Goal: Task Accomplishment & Management: Use online tool/utility

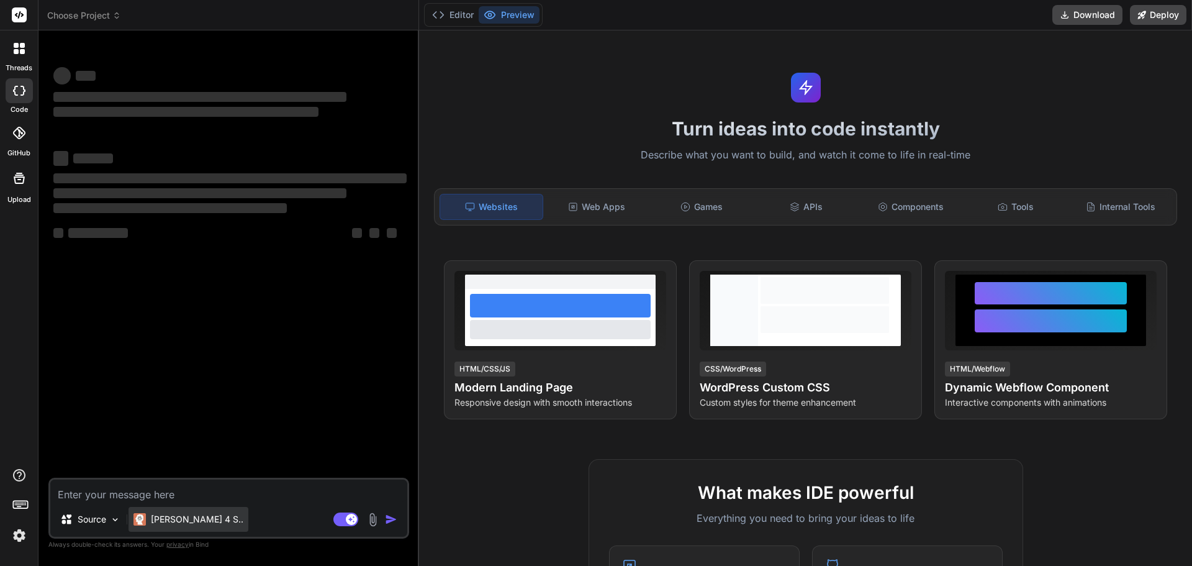
click at [174, 527] on div "[PERSON_NAME] 4 S.." at bounding box center [189, 519] width 120 height 25
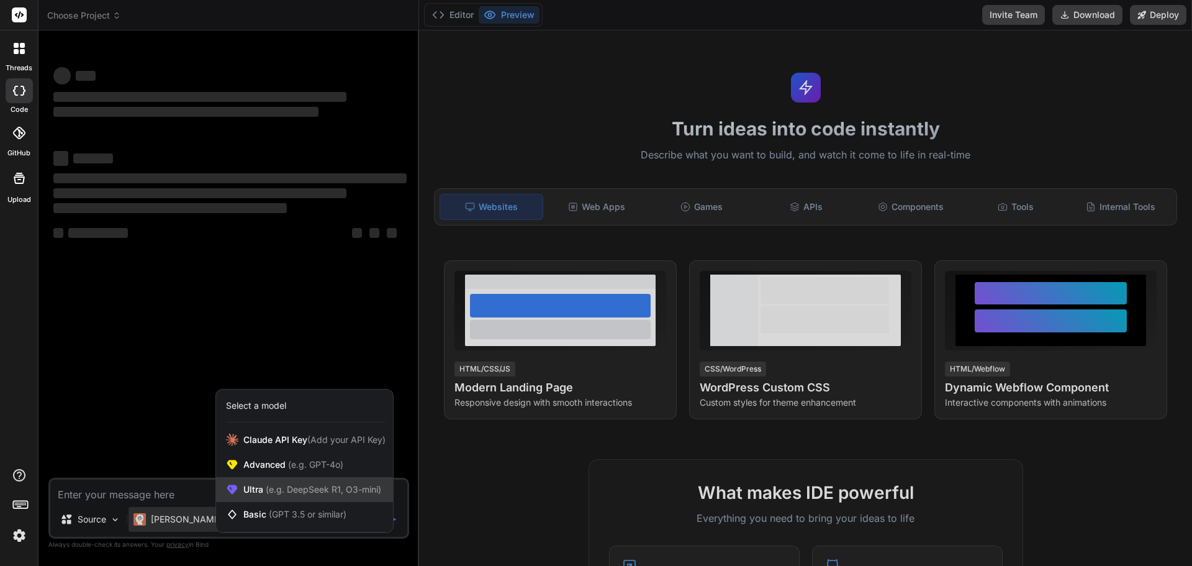
click at [266, 492] on span "(e.g. DeepSeek R1, O3-mini)" at bounding box center [322, 489] width 118 height 11
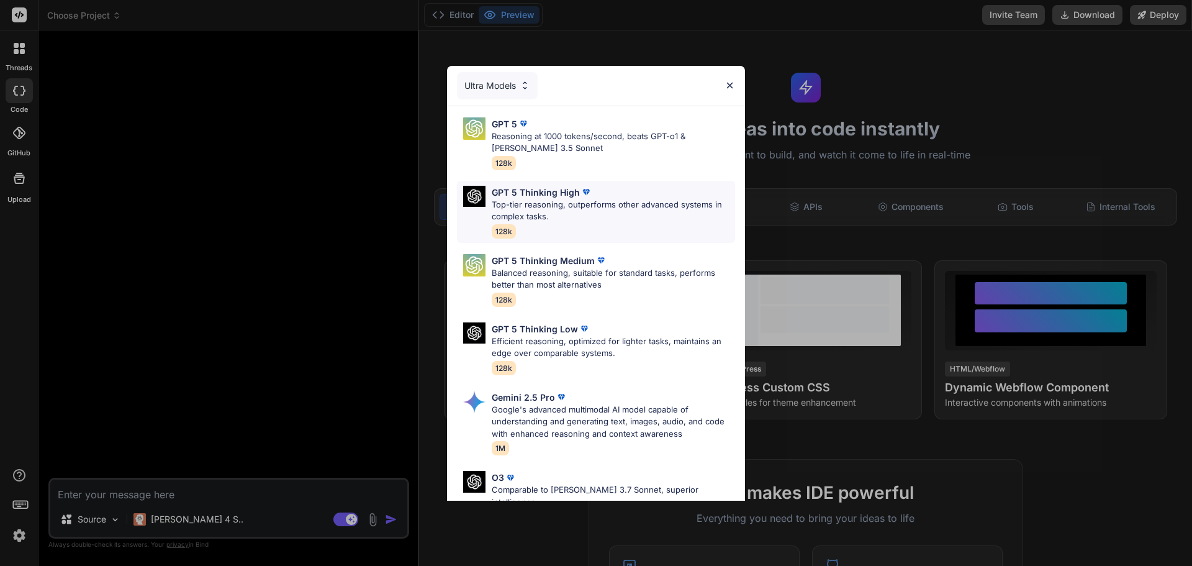
click at [594, 208] on p "Top-tier reasoning, outperforms other advanced systems in complex tasks." at bounding box center [613, 211] width 243 height 24
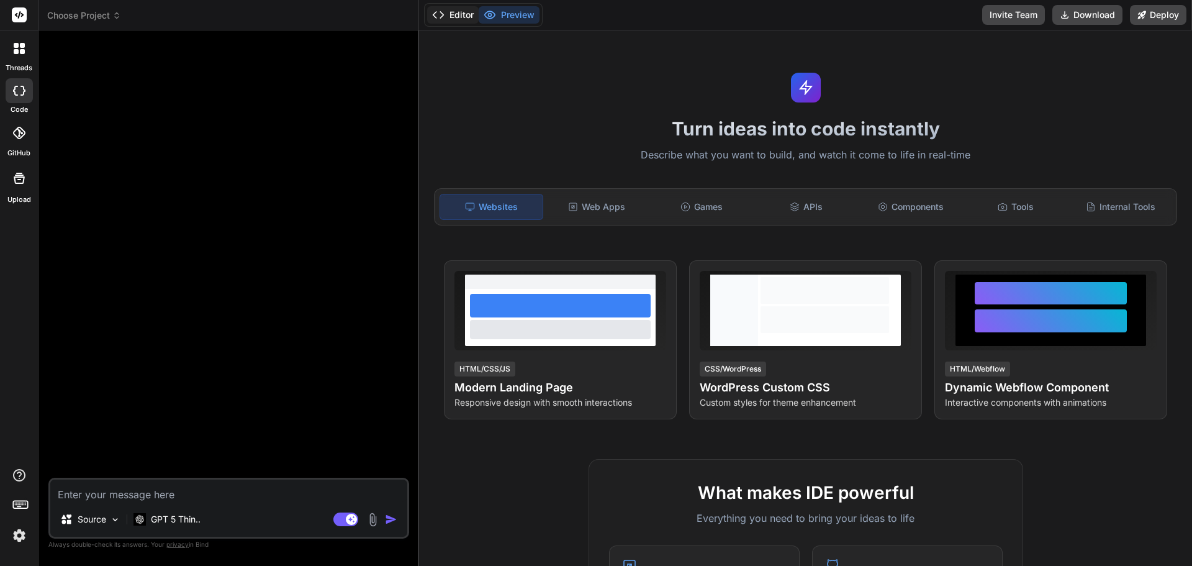
click at [452, 18] on button "Editor" at bounding box center [453, 14] width 52 height 17
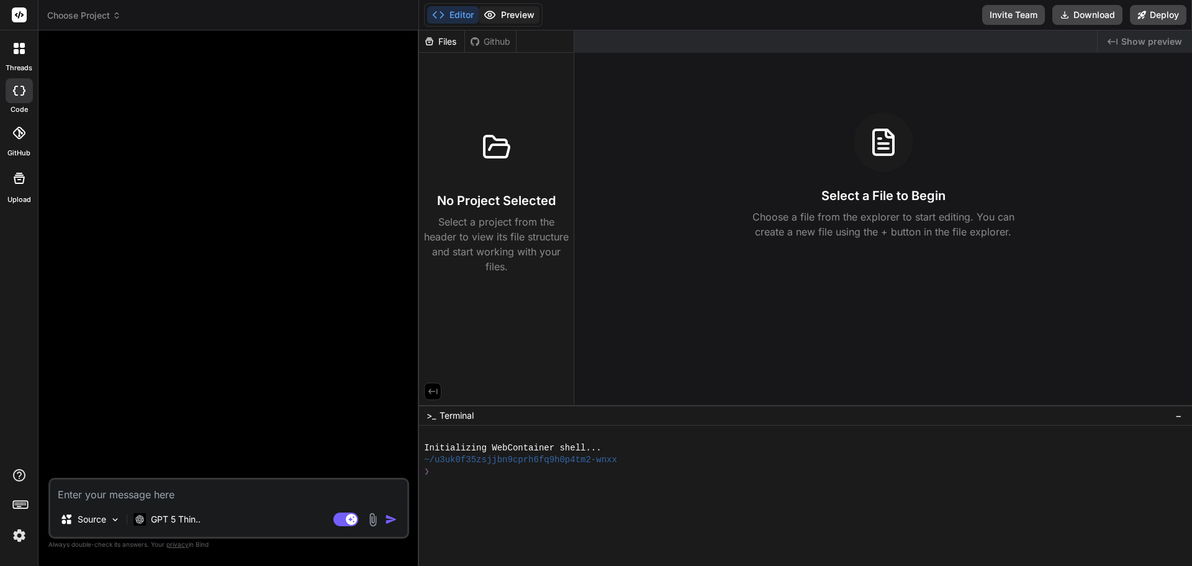
click at [505, 16] on button "Preview" at bounding box center [509, 14] width 61 height 17
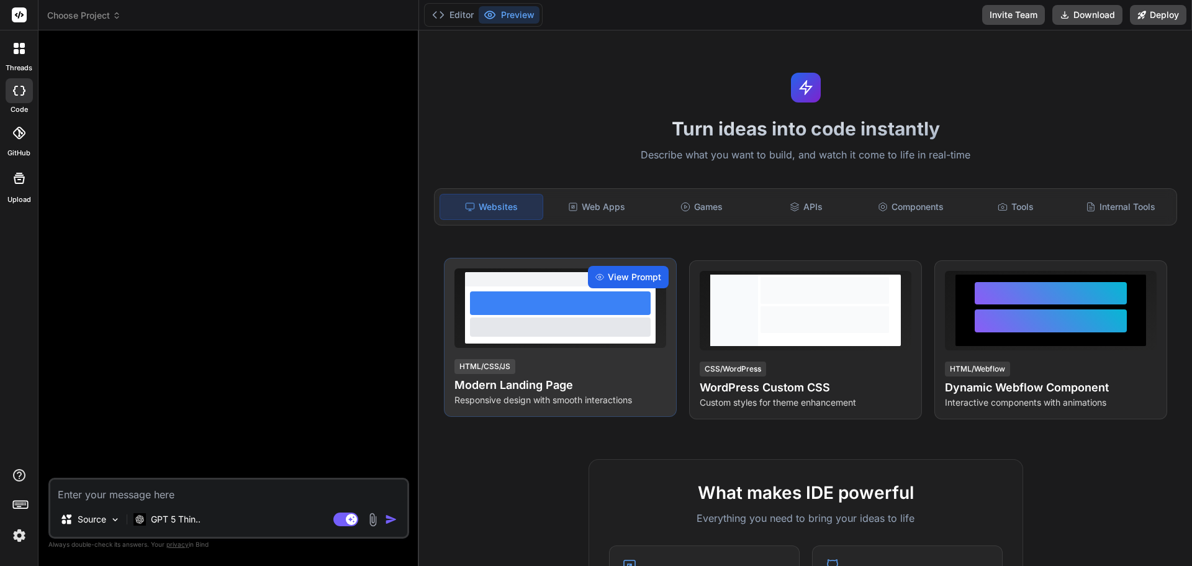
click at [617, 275] on span "View Prompt" at bounding box center [634, 277] width 53 height 12
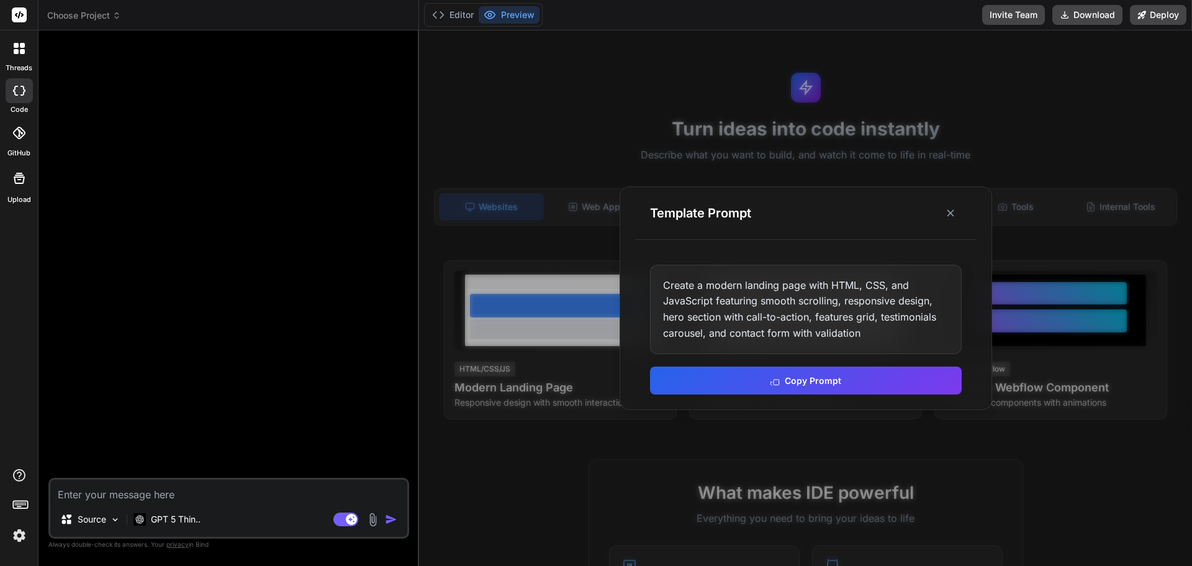
click at [716, 309] on div "Create a modern landing page with HTML, CSS, and JavaScript featuring smooth sc…" at bounding box center [806, 309] width 312 height 89
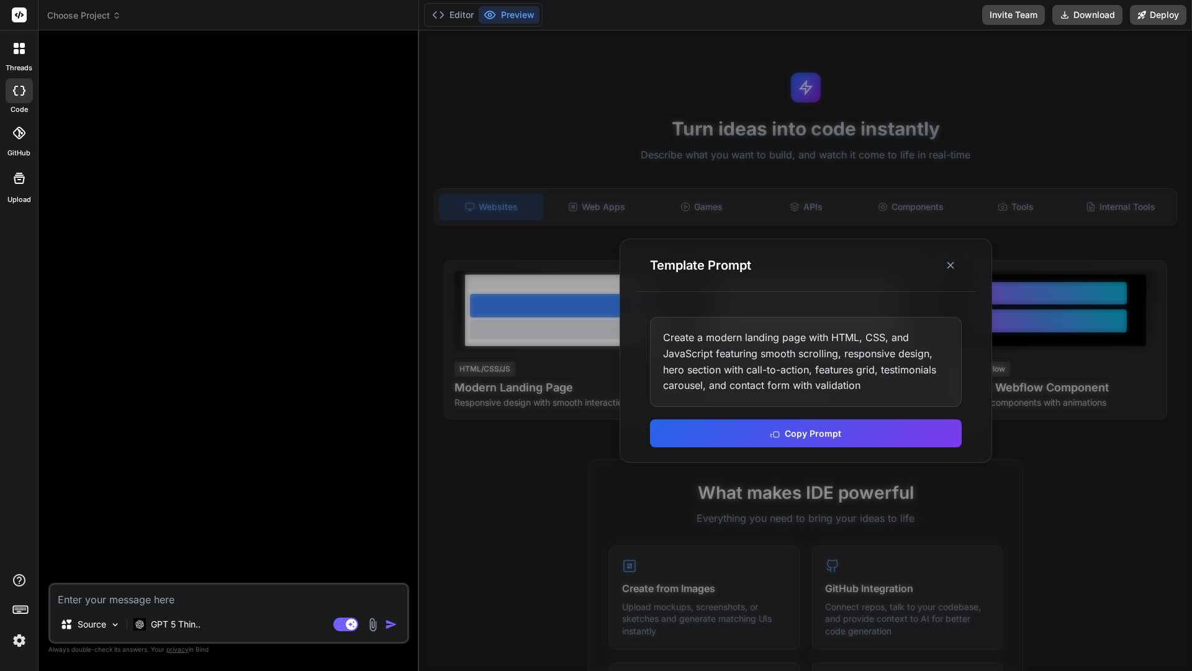
click at [788, 345] on div "Create a modern landing page with HTML, CSS, and JavaScript featuring smooth sc…" at bounding box center [806, 361] width 312 height 89
click at [829, 348] on div "Create a modern landing page with HTML, CSS, and JavaScript featuring smooth sc…" at bounding box center [806, 361] width 312 height 89
click at [830, 373] on div "Create a modern landing page with HTML, CSS, and JavaScript featuring smooth sc…" at bounding box center [806, 361] width 312 height 89
click at [953, 262] on icon at bounding box center [950, 265] width 12 height 12
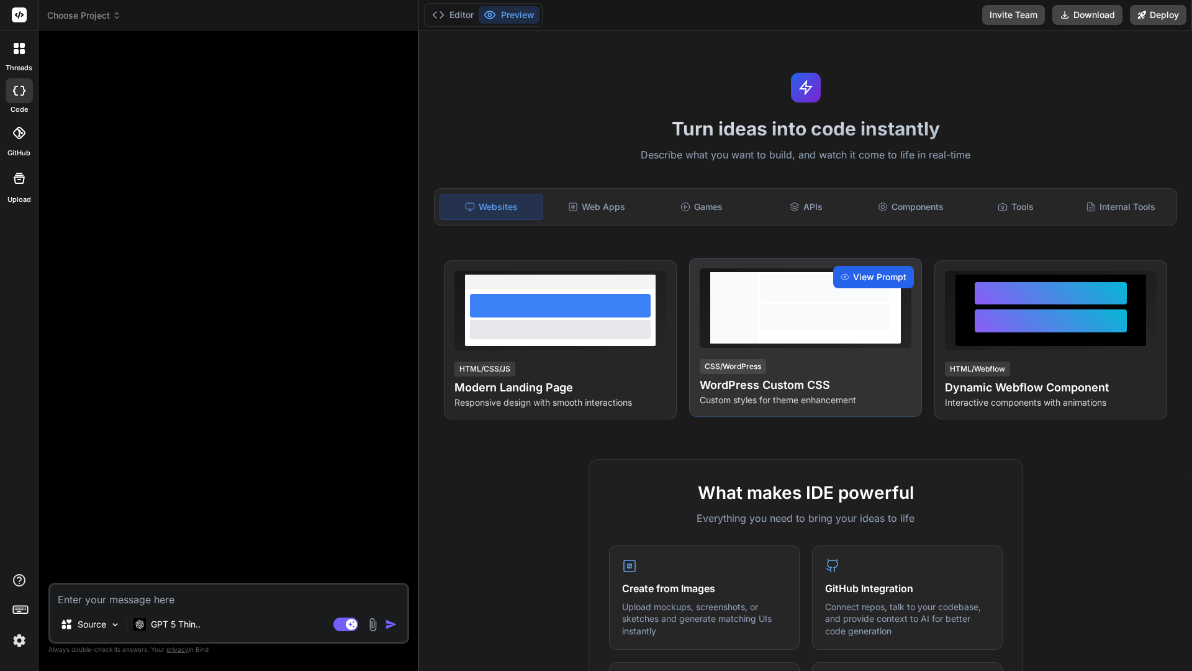
click at [853, 279] on span "View Prompt" at bounding box center [879, 277] width 53 height 12
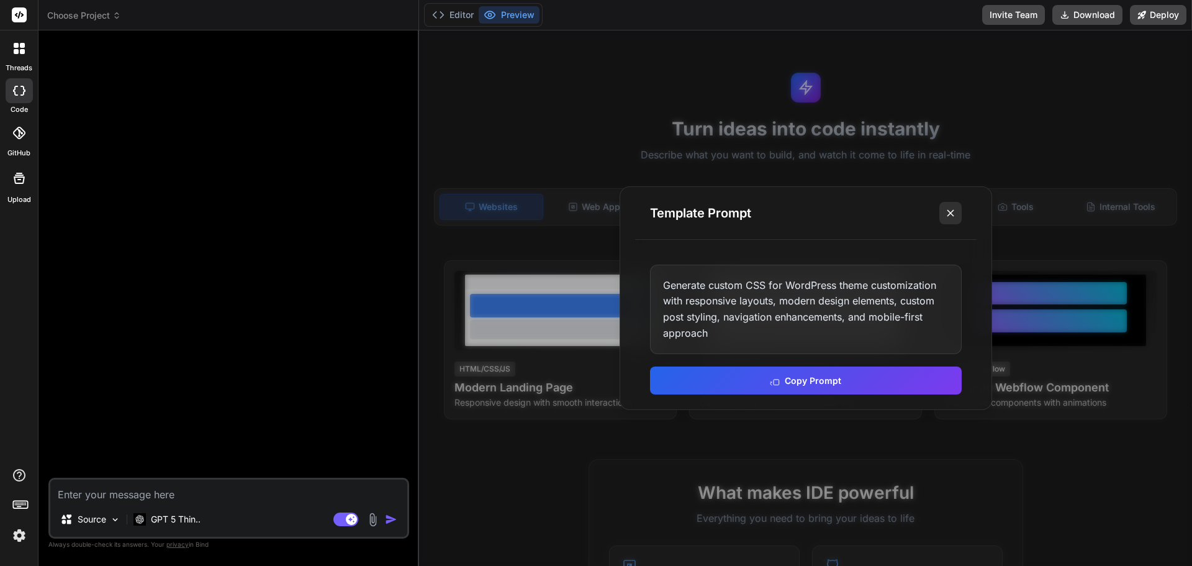
click at [949, 215] on icon at bounding box center [950, 213] width 12 height 12
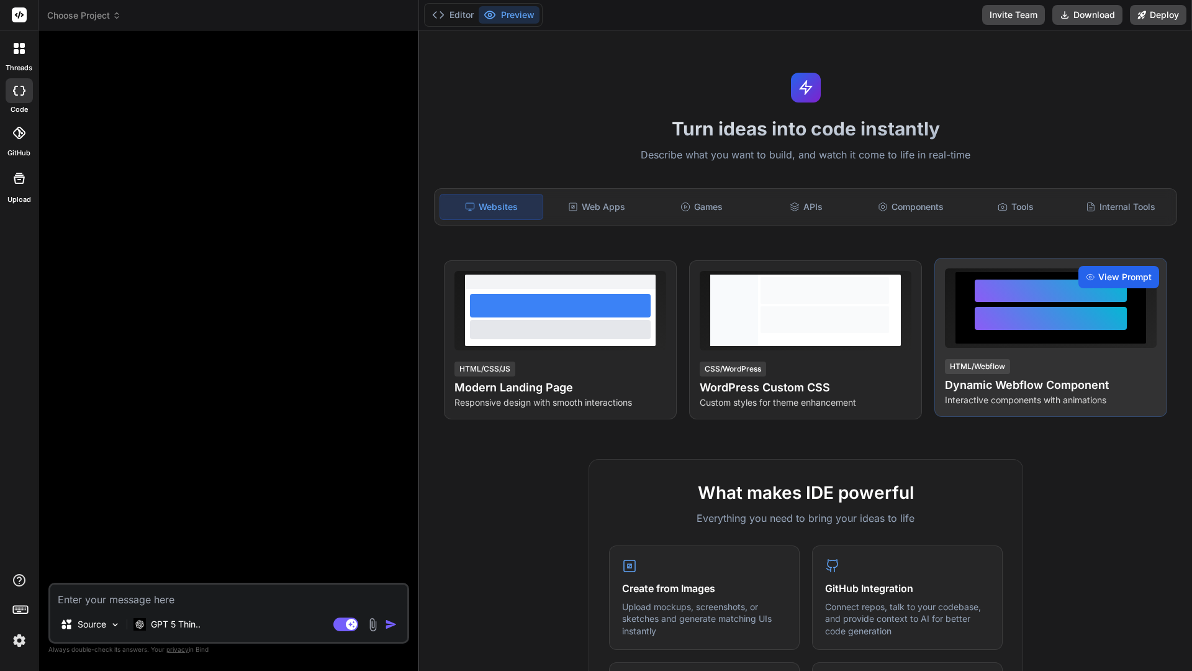
click at [1087, 276] on div "View Prompt" at bounding box center [1119, 277] width 81 height 22
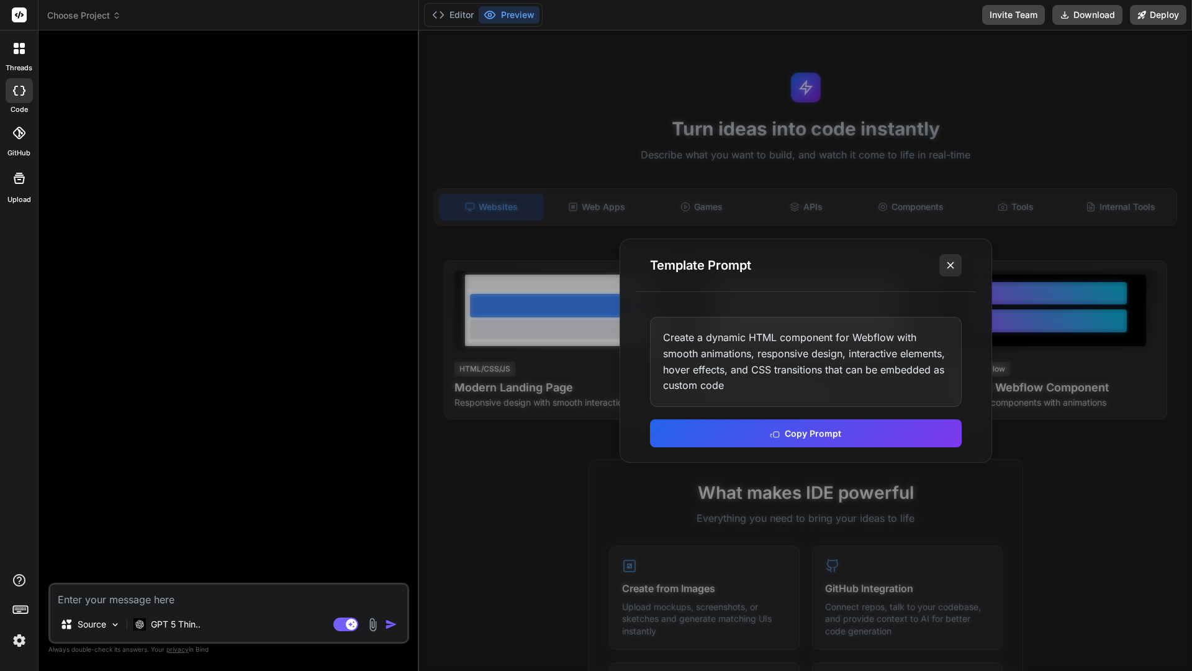
click at [953, 263] on line at bounding box center [951, 265] width 6 height 6
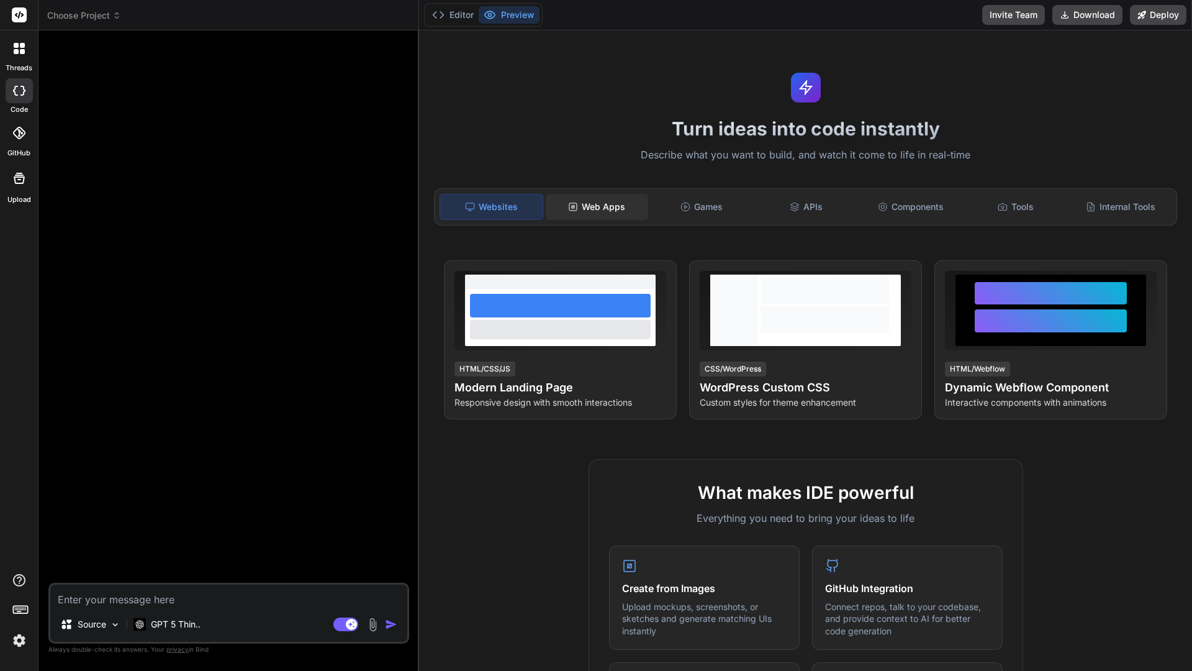
click at [582, 212] on div "Web Apps" at bounding box center [597, 207] width 102 height 26
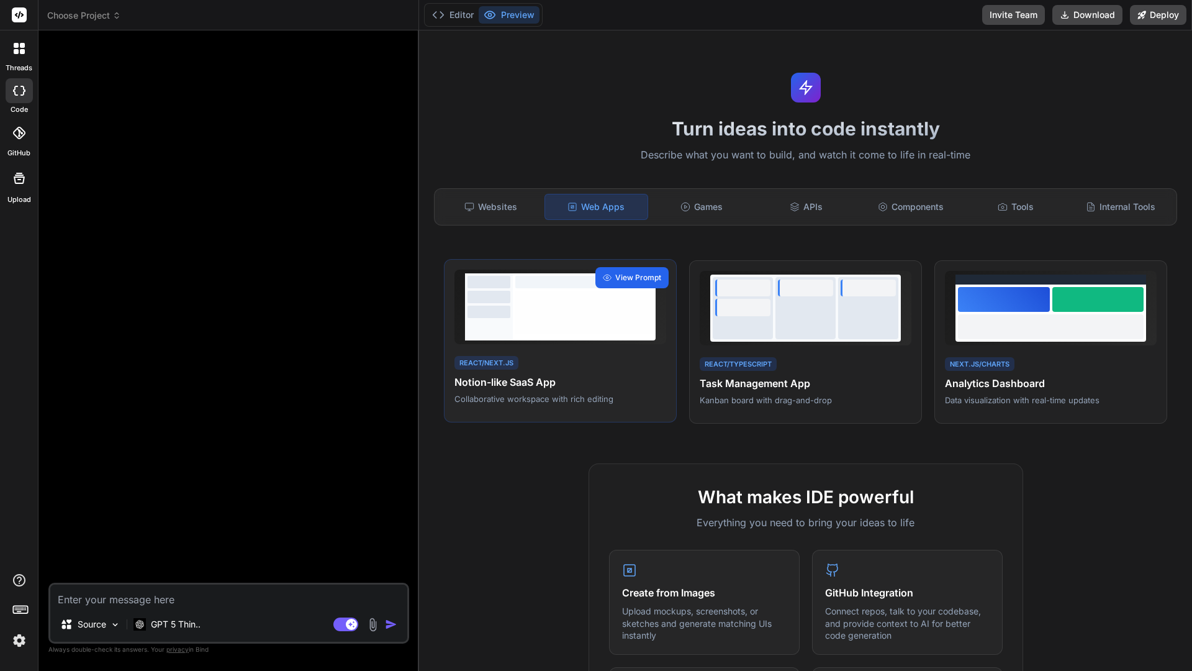
click at [624, 276] on span "View Prompt" at bounding box center [638, 277] width 46 height 11
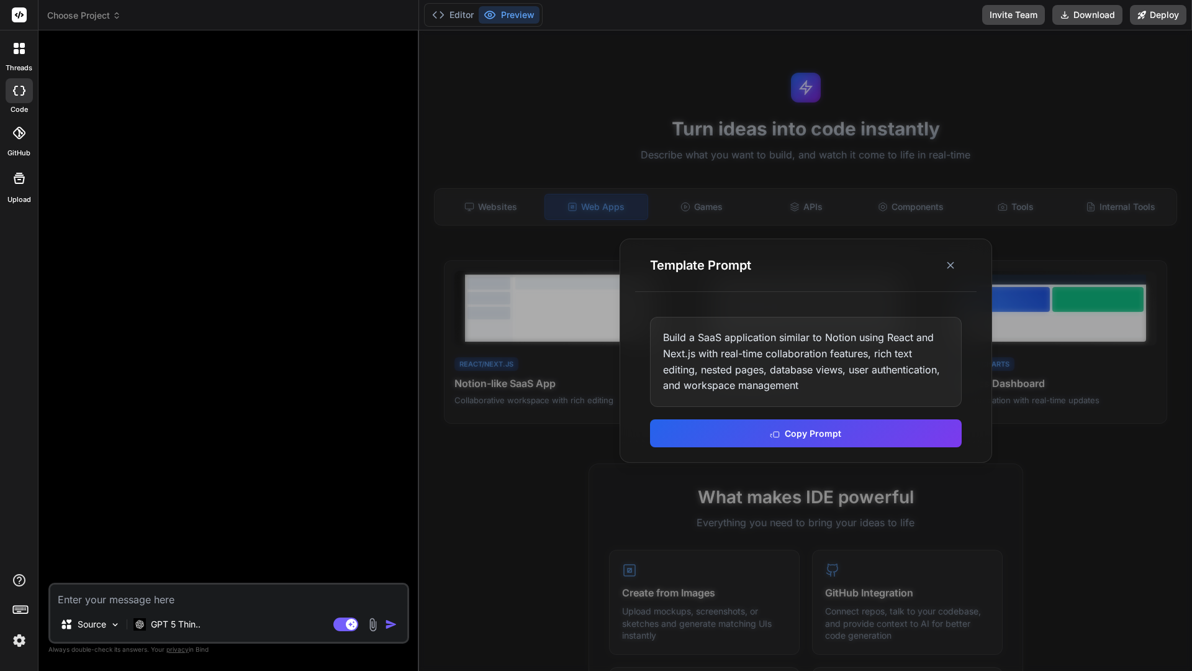
click at [789, 351] on div "Build a SaaS application similar to Notion using React and Next.js with real-ti…" at bounding box center [806, 361] width 312 height 89
drag, startPoint x: 953, startPoint y: 268, endPoint x: 831, endPoint y: 229, distance: 128.4
click at [951, 266] on line at bounding box center [951, 265] width 6 height 6
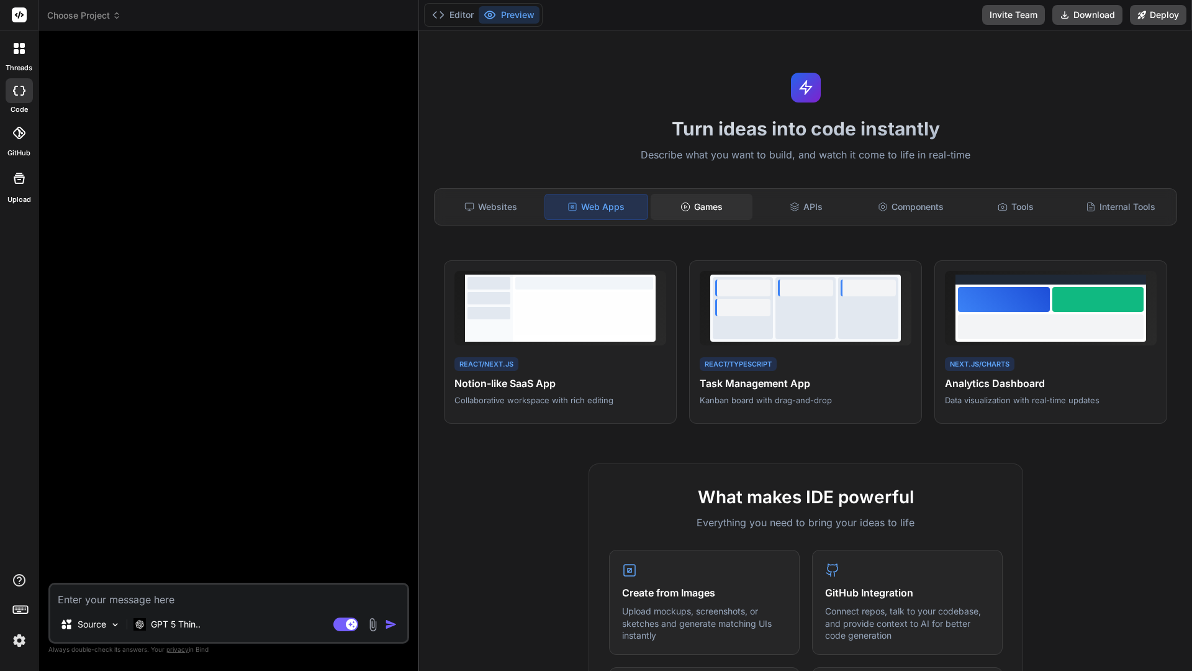
click at [710, 209] on div "Games" at bounding box center [702, 207] width 102 height 26
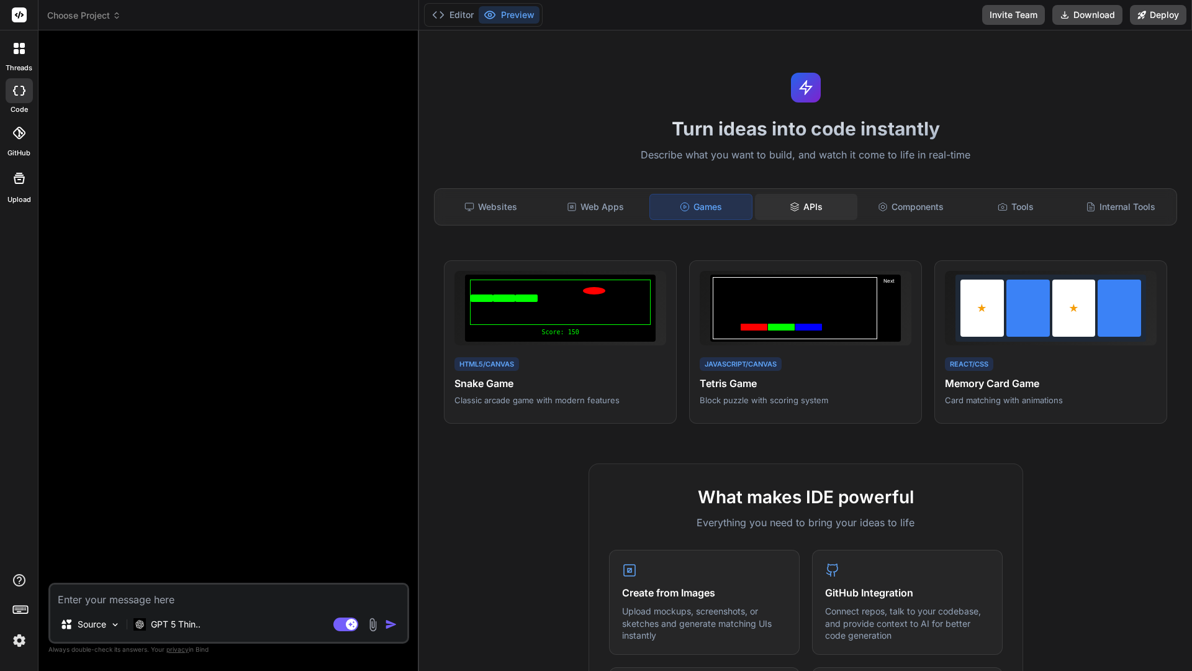
click at [807, 204] on div "APIs" at bounding box center [806, 207] width 102 height 26
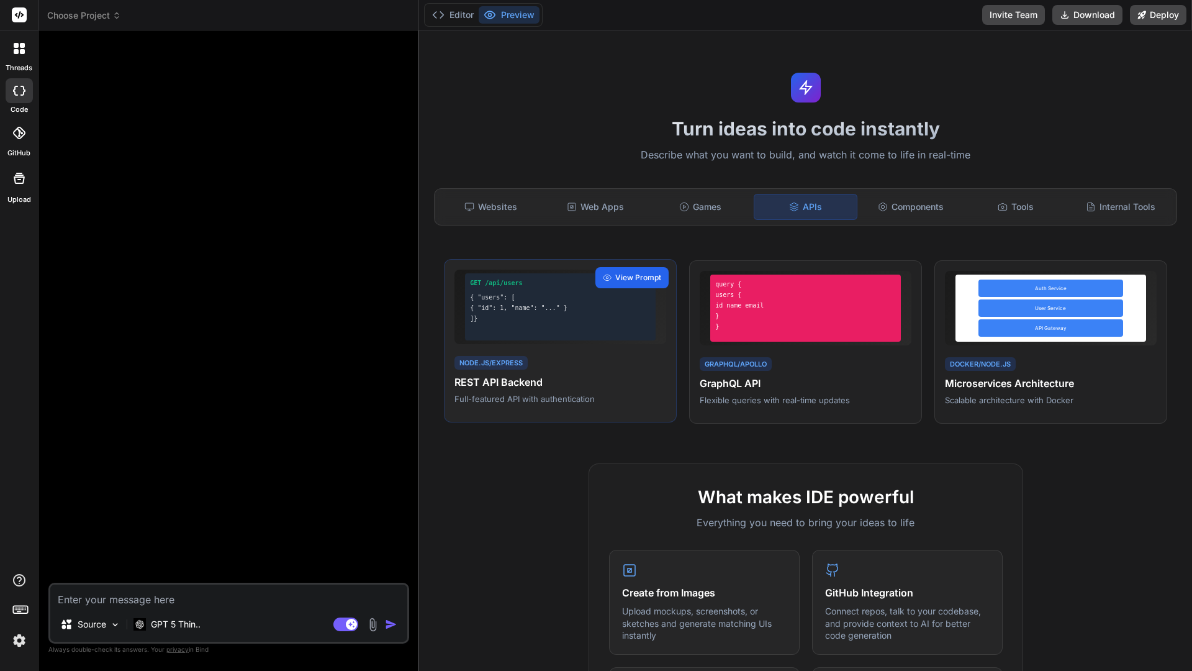
click at [638, 279] on span "View Prompt" at bounding box center [638, 277] width 46 height 11
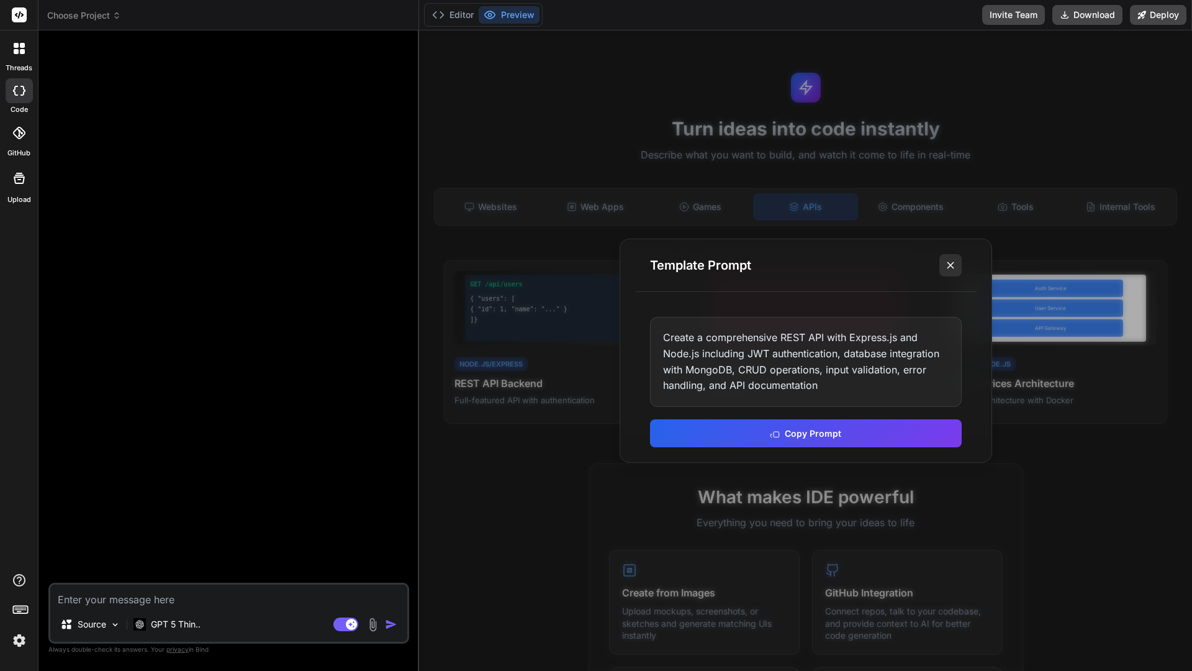
click at [950, 265] on line at bounding box center [951, 265] width 6 height 6
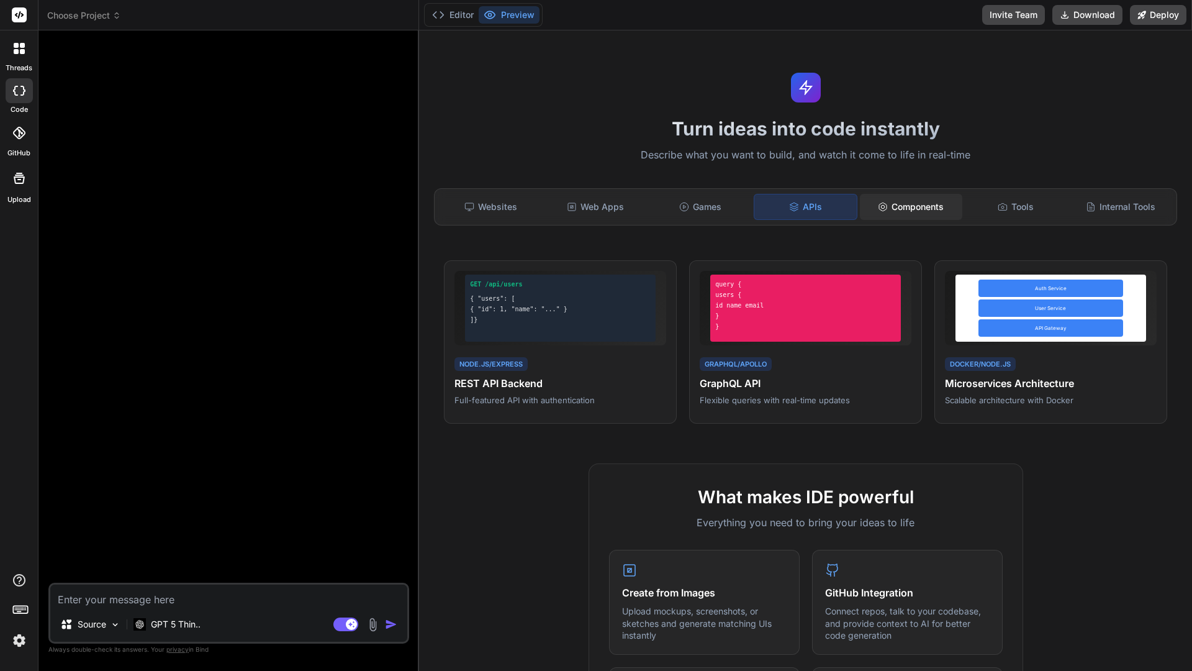
click at [912, 200] on div "Components" at bounding box center [911, 207] width 102 height 26
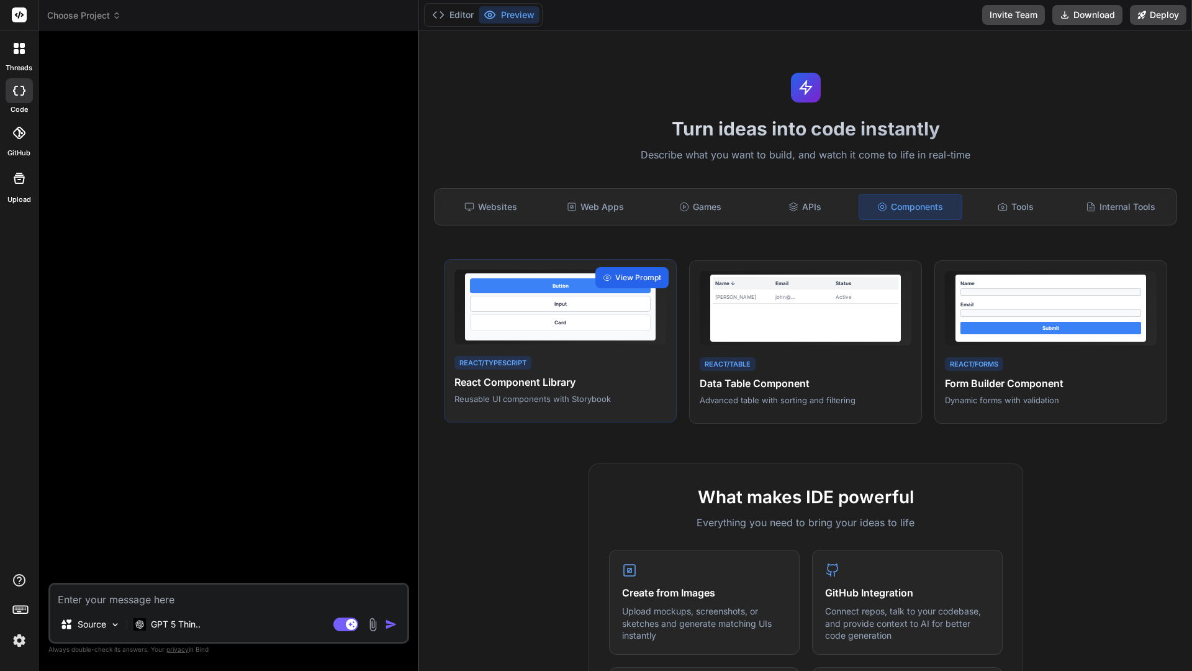
click at [611, 283] on div "View Prompt" at bounding box center [632, 277] width 73 height 21
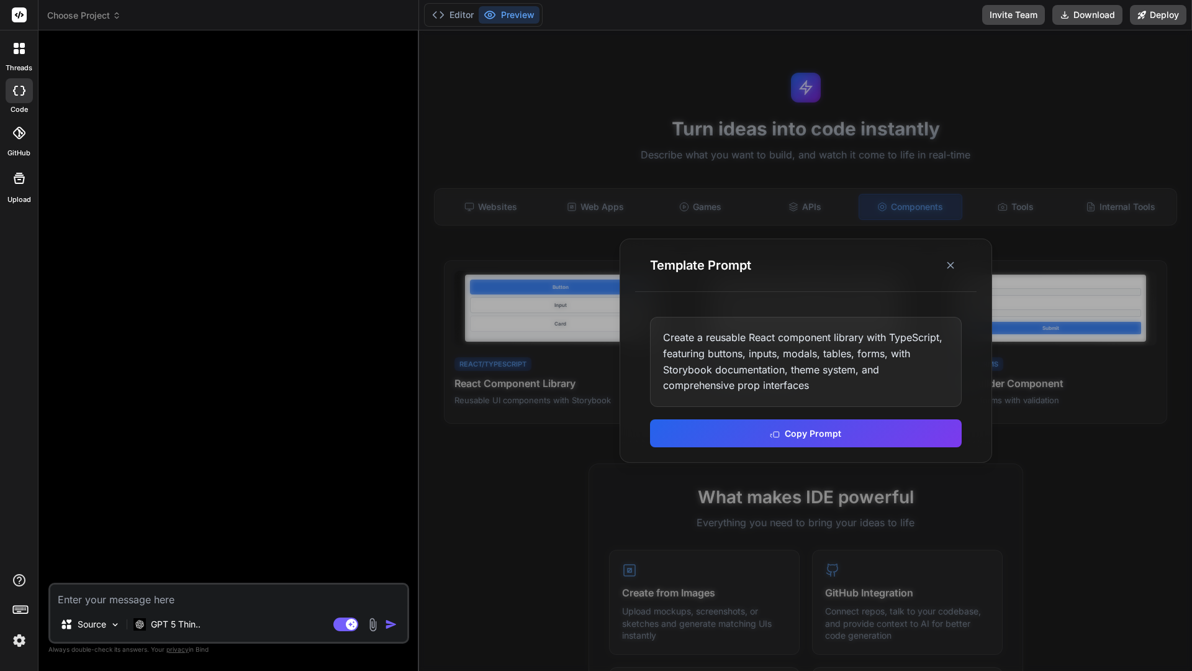
click at [497, 386] on div at bounding box center [805, 350] width 773 height 640
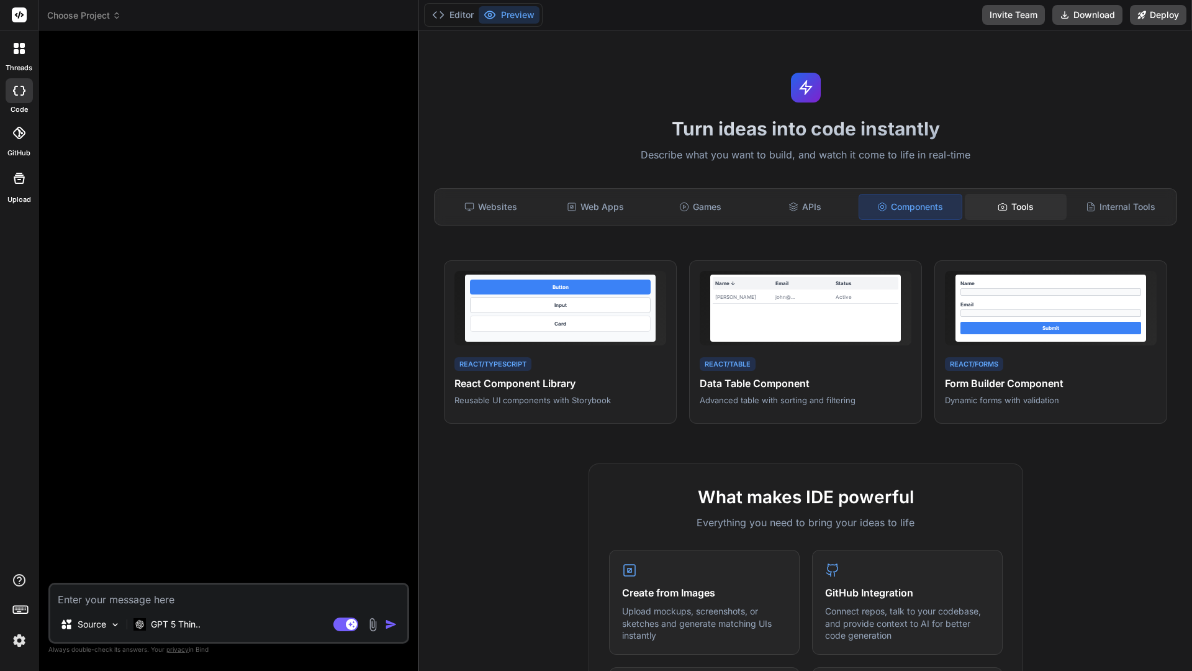
click at [1017, 204] on div "Tools" at bounding box center [1016, 207] width 102 height 26
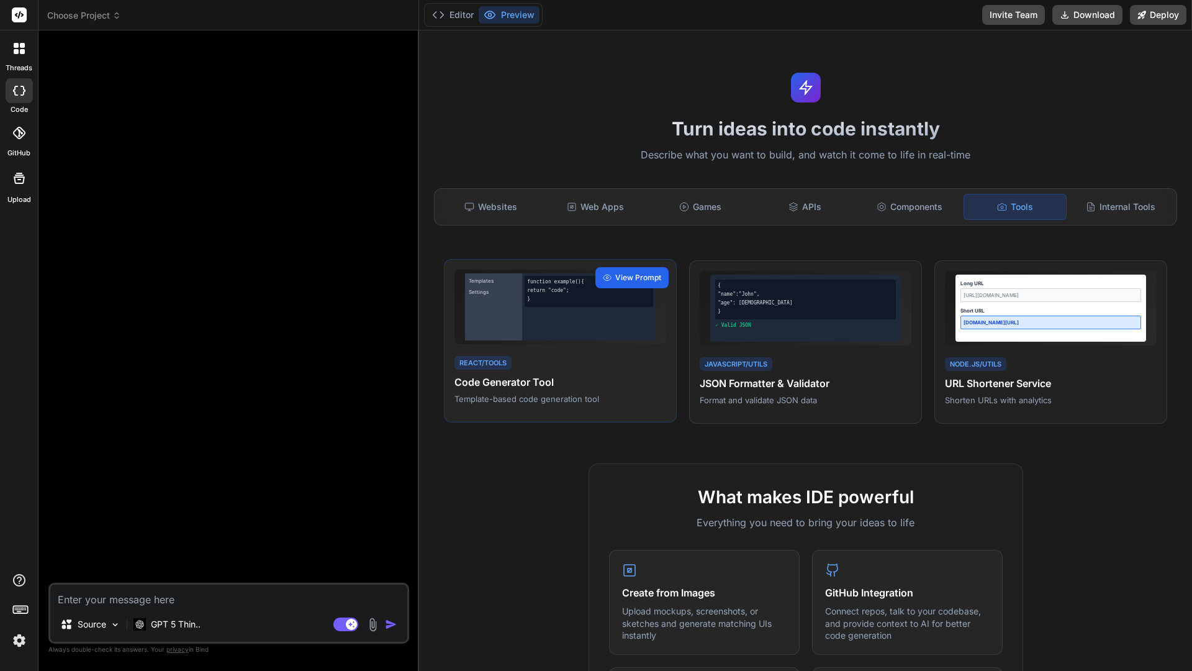
click at [622, 272] on span "View Prompt" at bounding box center [638, 277] width 46 height 11
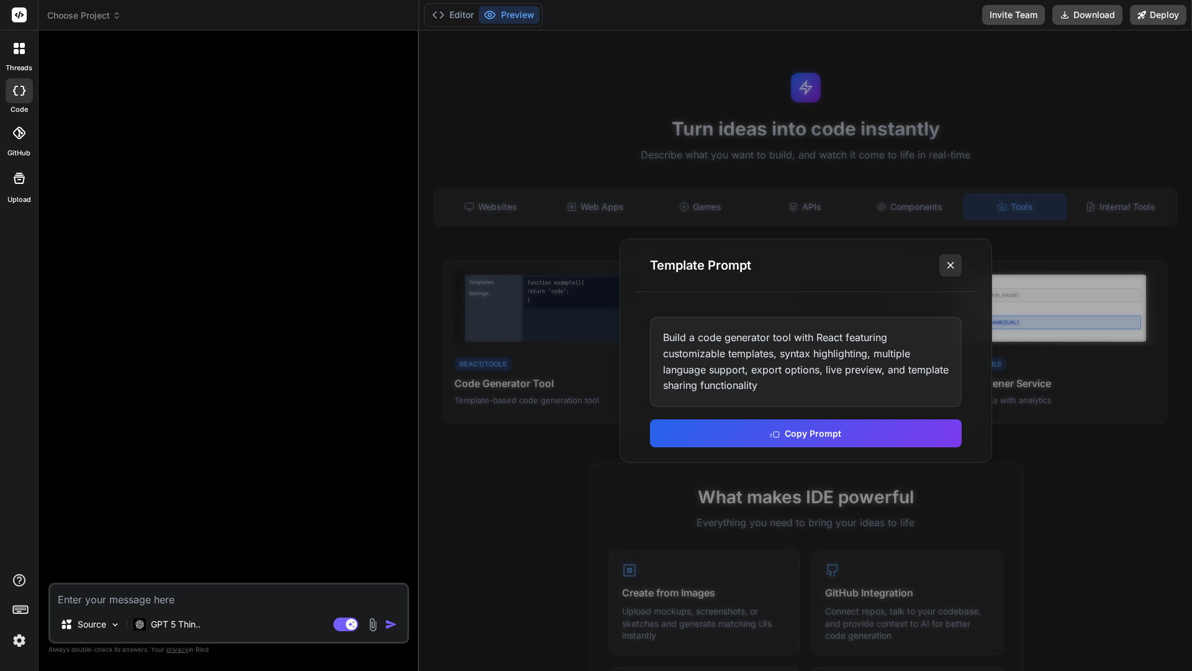
click at [952, 262] on icon at bounding box center [950, 265] width 12 height 12
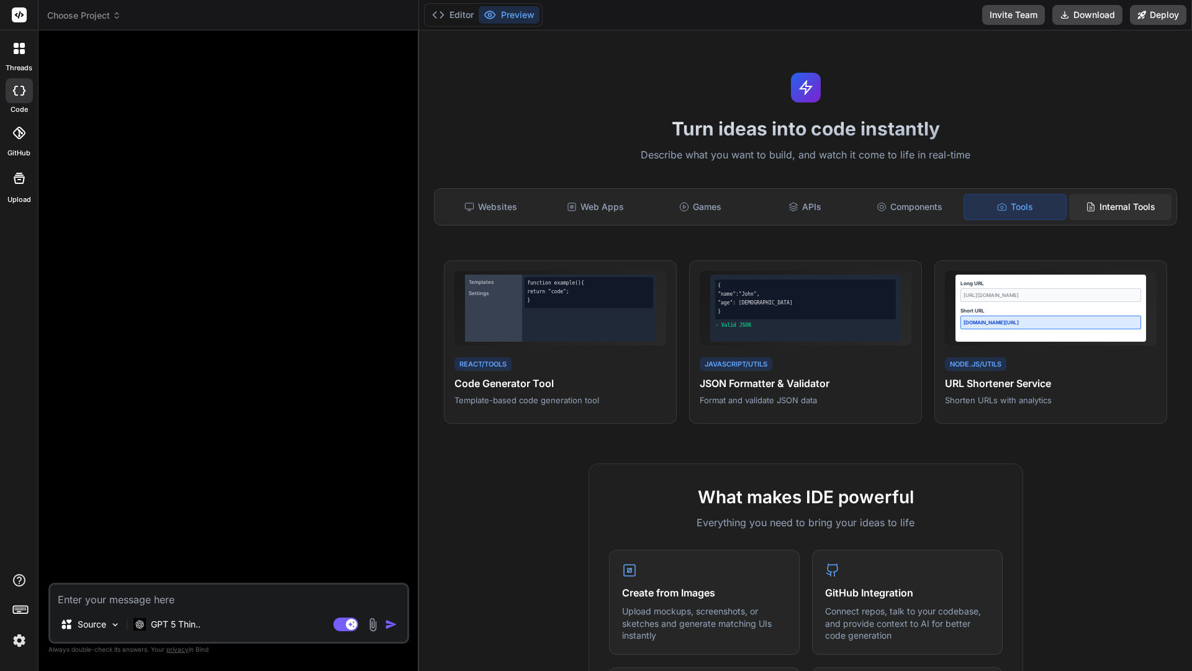
click at [1097, 212] on div "Internal Tools" at bounding box center [1120, 207] width 102 height 26
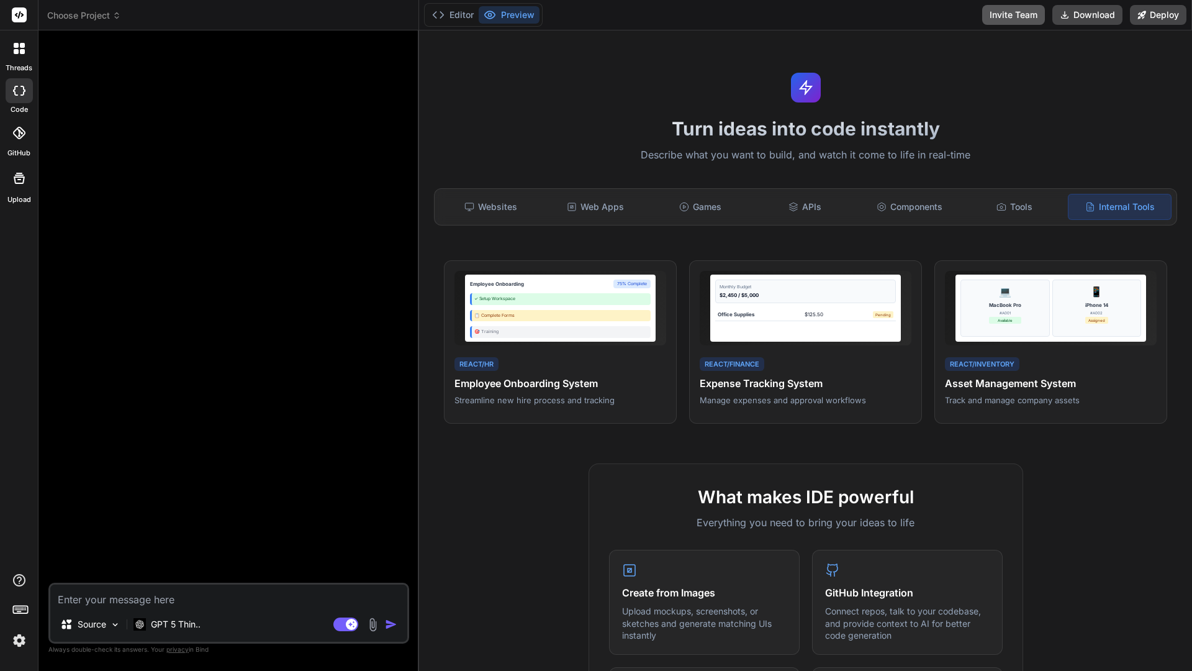
click at [1004, 17] on button "Invite Team" at bounding box center [1013, 15] width 63 height 20
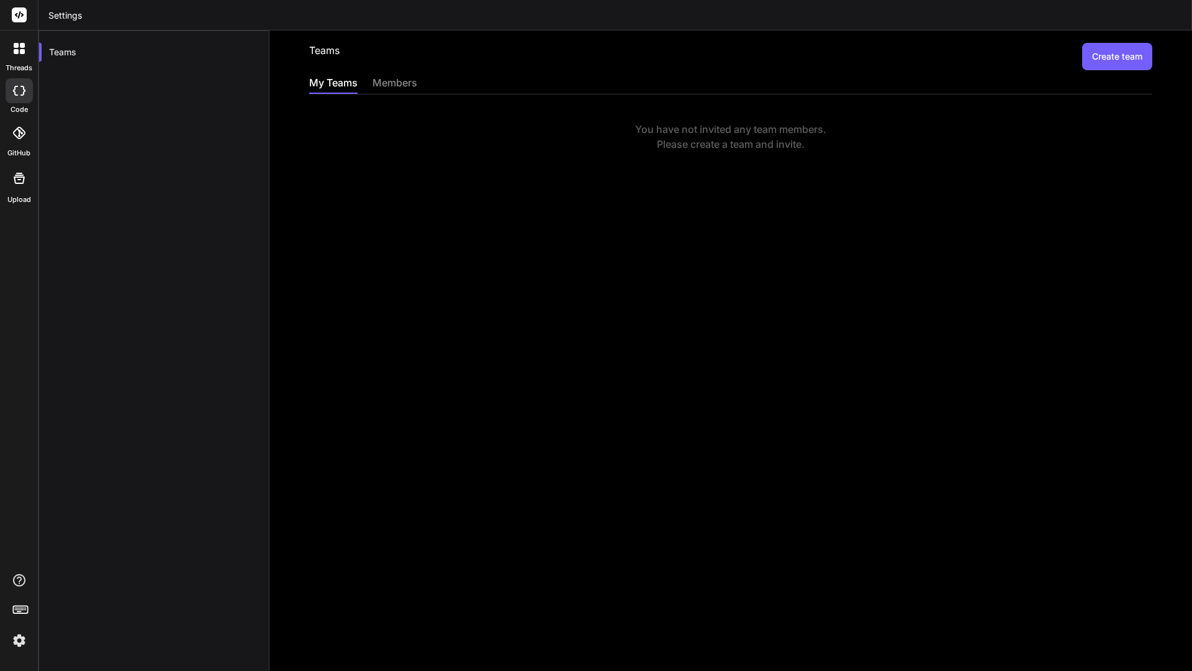
click at [391, 88] on div "members" at bounding box center [395, 83] width 45 height 17
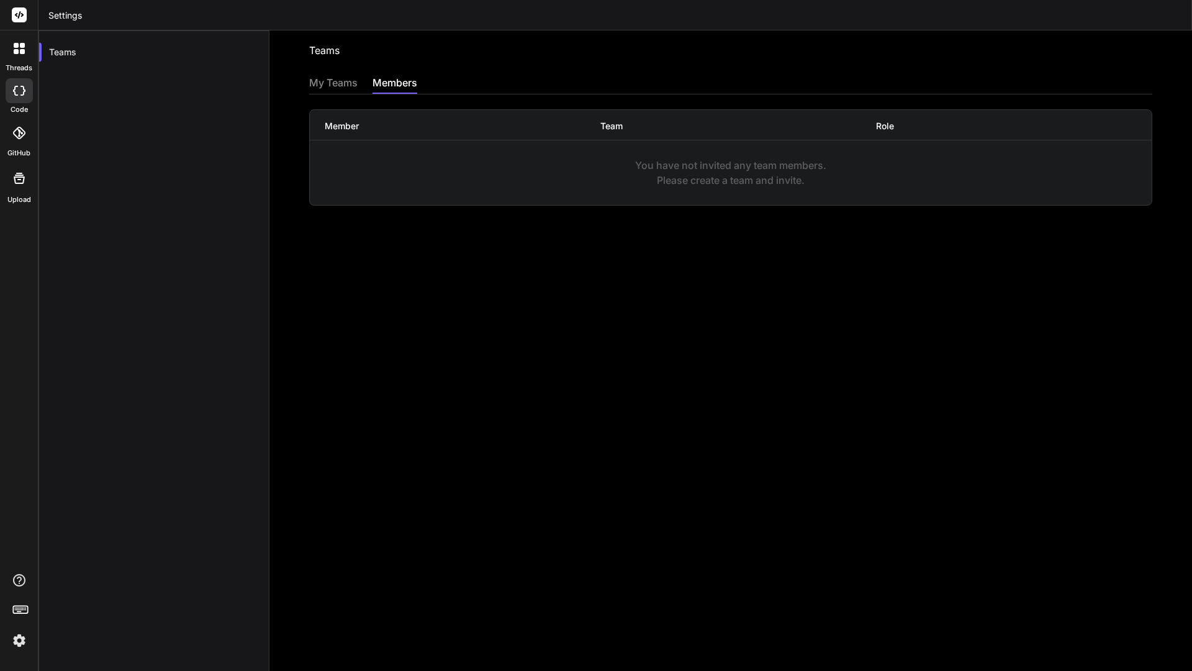
click at [337, 84] on div "My Teams" at bounding box center [333, 83] width 48 height 17
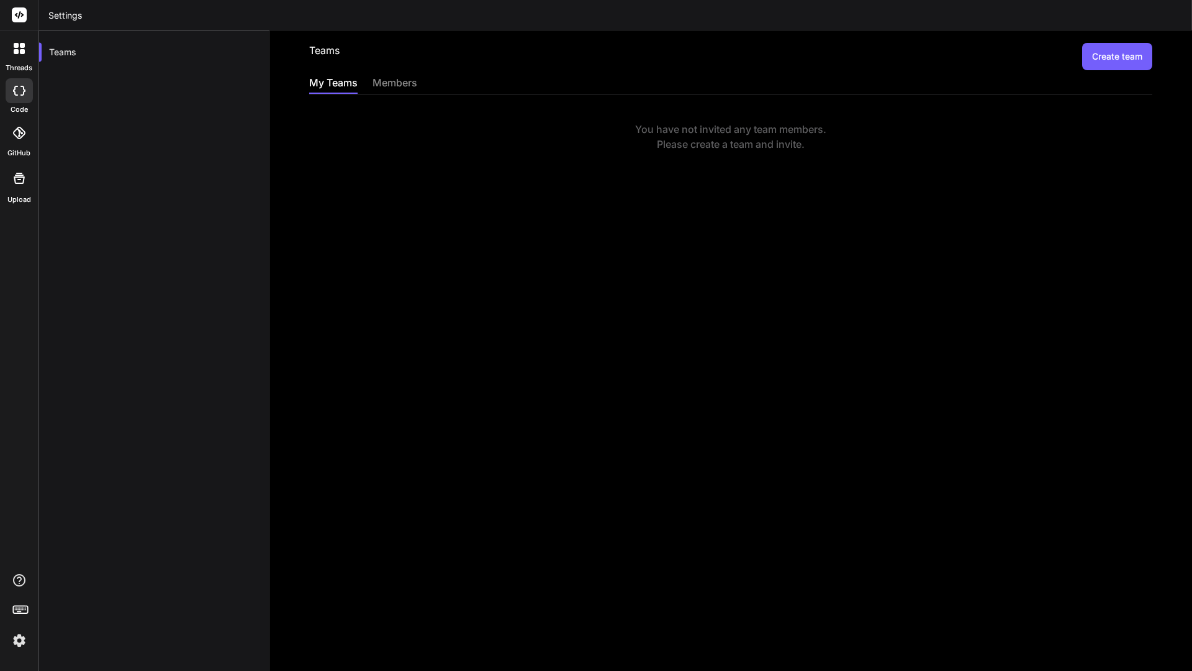
click at [1096, 61] on button "Create team" at bounding box center [1117, 56] width 70 height 27
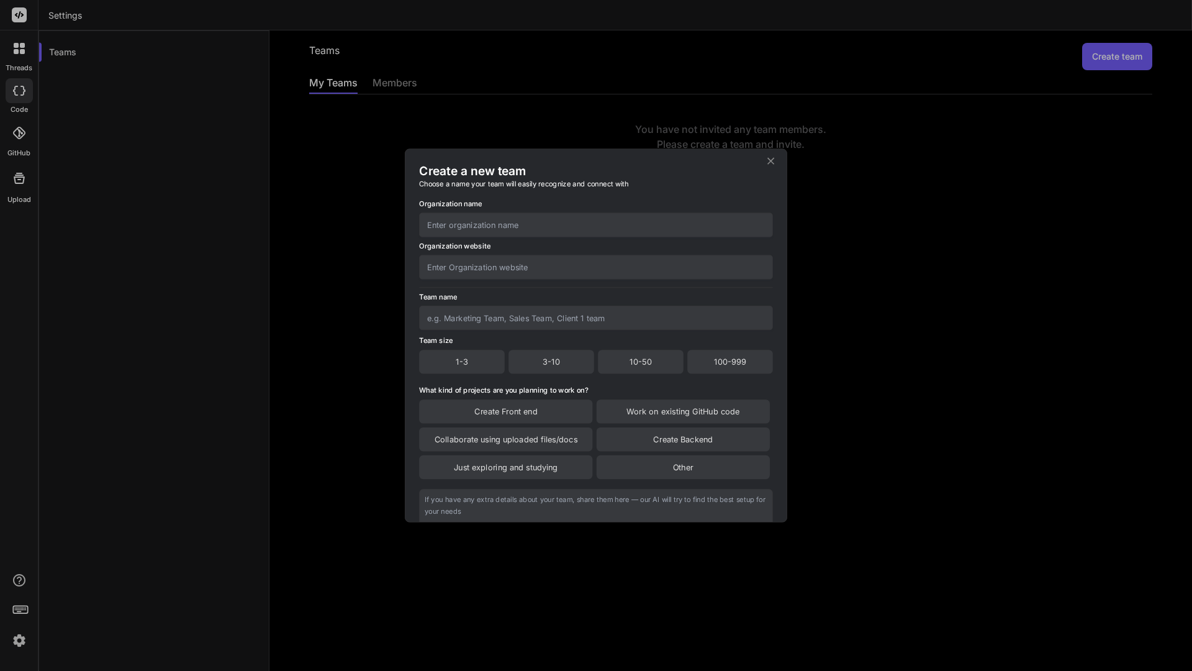
click at [764, 159] on div "Create a new team Choose a name your team will easily recognize and connect wit…" at bounding box center [595, 335] width 381 height 373
drag, startPoint x: 771, startPoint y: 163, endPoint x: 454, endPoint y: 105, distance: 322.0
click at [770, 163] on icon at bounding box center [771, 161] width 12 height 12
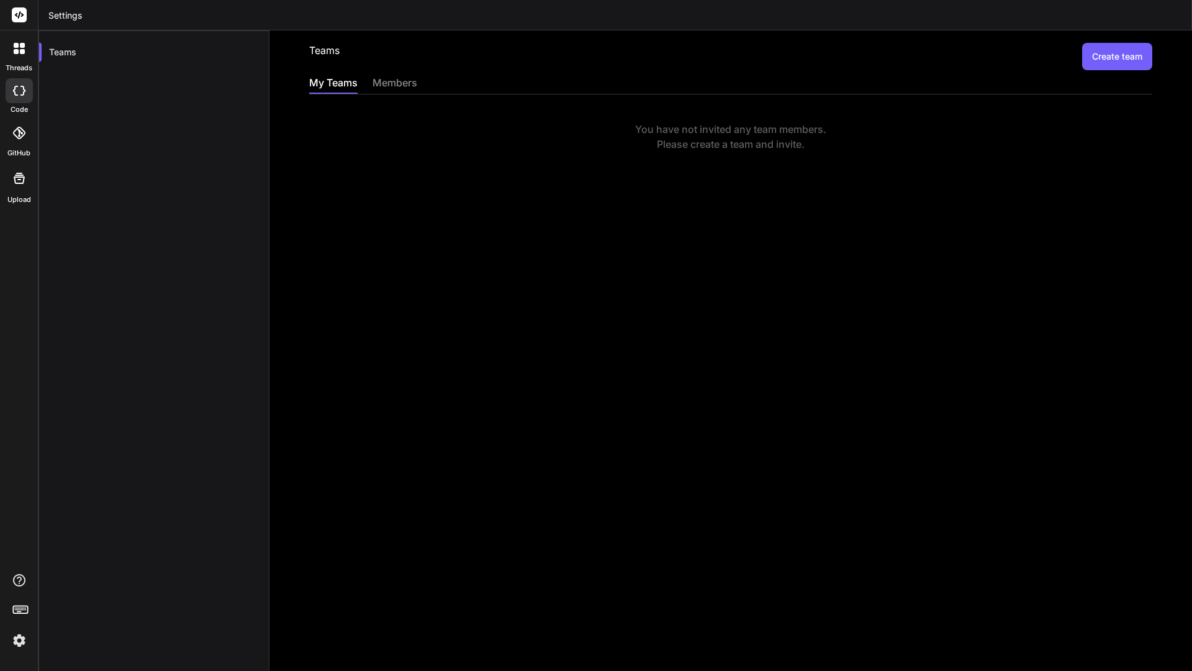
click at [17, 51] on icon at bounding box center [16, 51] width 5 height 5
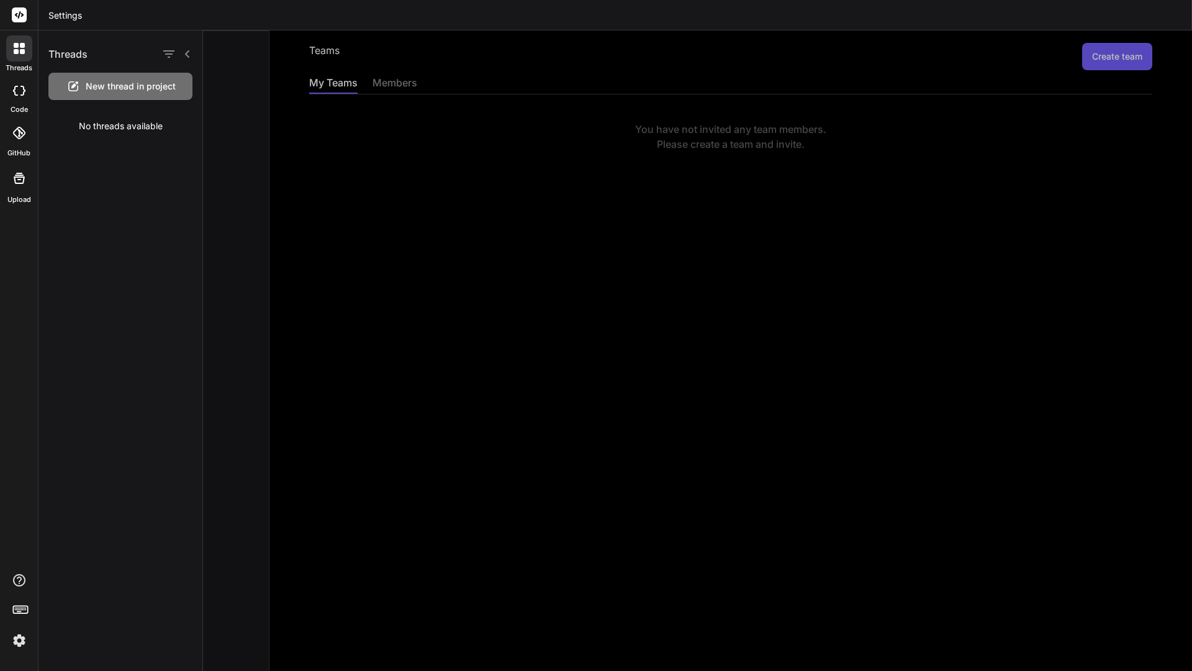
click at [20, 77] on div "code" at bounding box center [19, 94] width 38 height 42
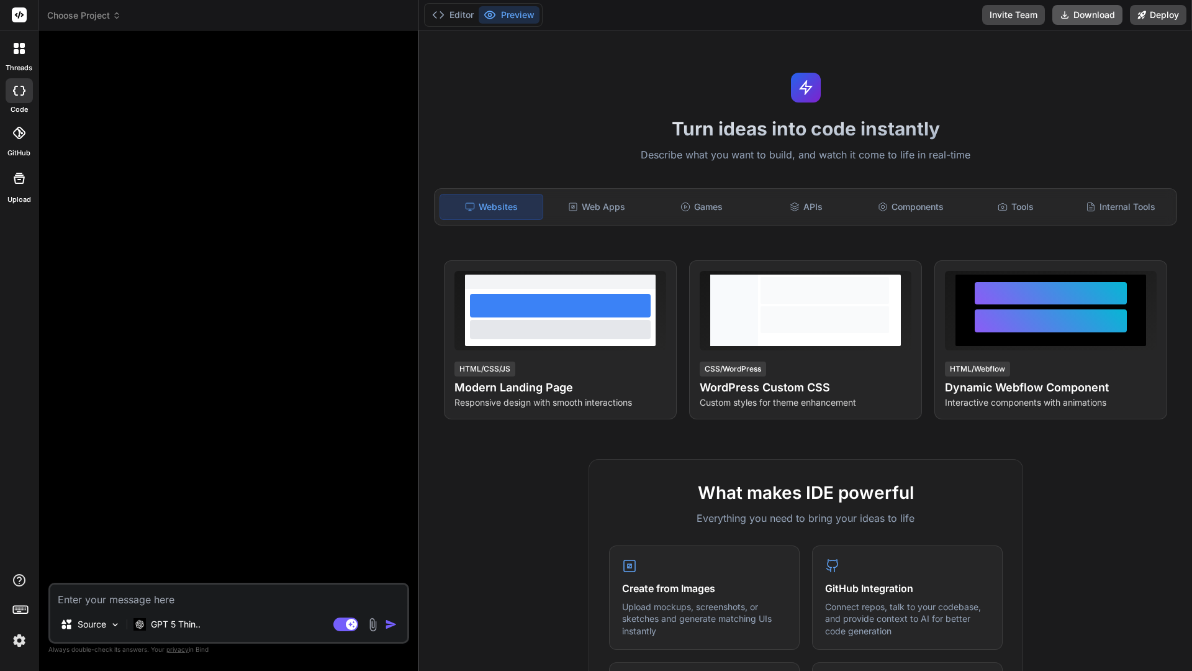
click at [1094, 12] on button "Download" at bounding box center [1088, 15] width 70 height 20
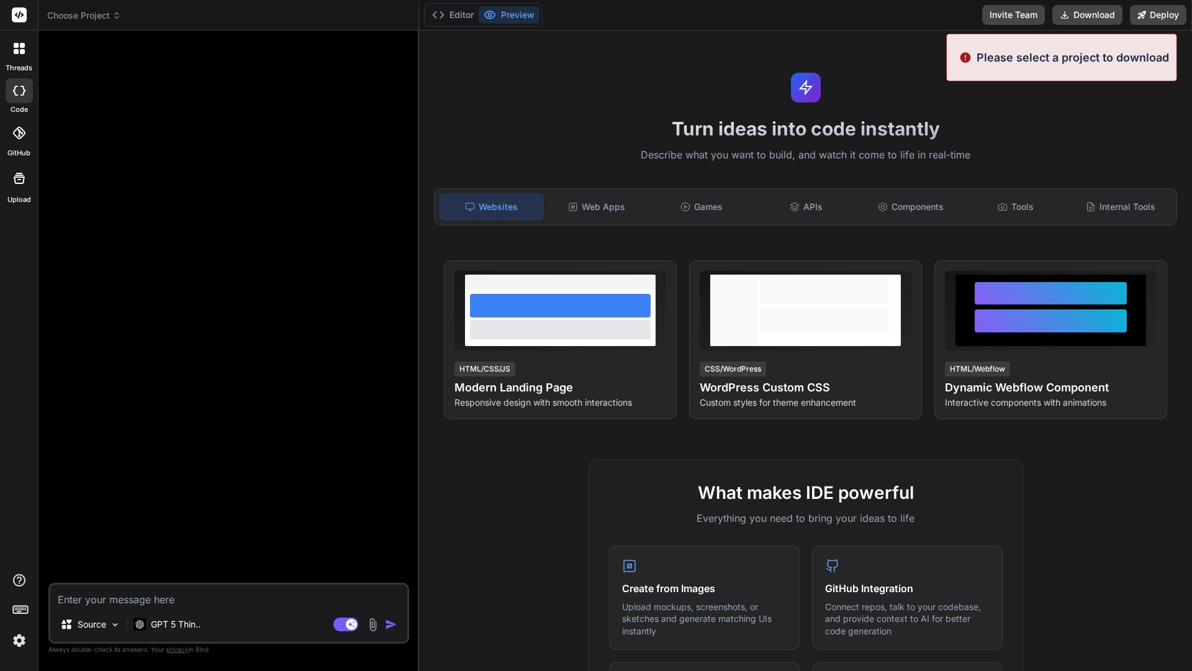
click at [107, 18] on span "Choose Project" at bounding box center [84, 15] width 74 height 12
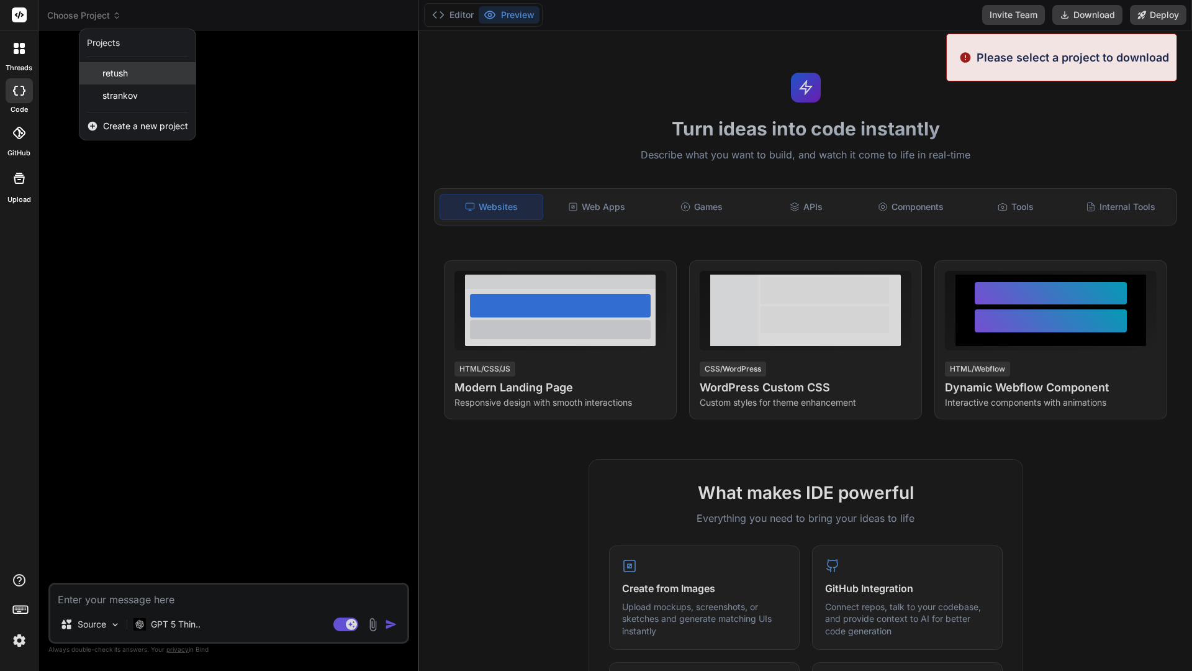
click at [121, 73] on span "retush" at bounding box center [114, 73] width 25 height 12
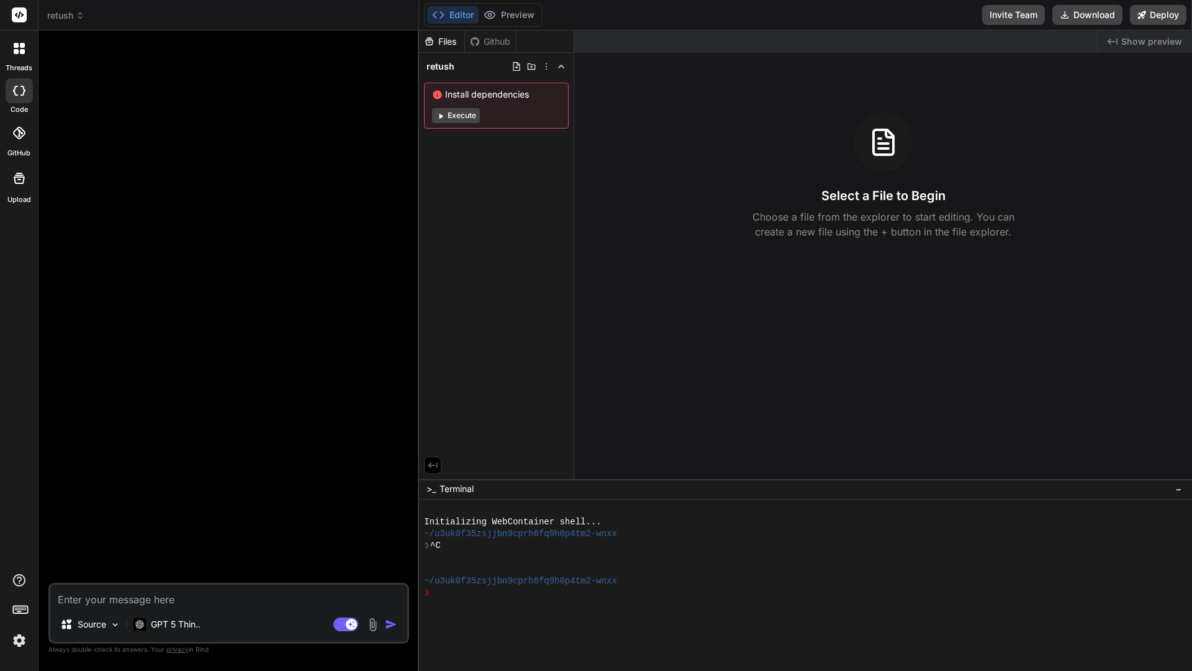
click at [494, 44] on div "Github" at bounding box center [490, 41] width 51 height 12
click at [1135, 39] on span "Show preview" at bounding box center [1151, 41] width 61 height 12
type textarea "x"
